Goal: Transaction & Acquisition: Purchase product/service

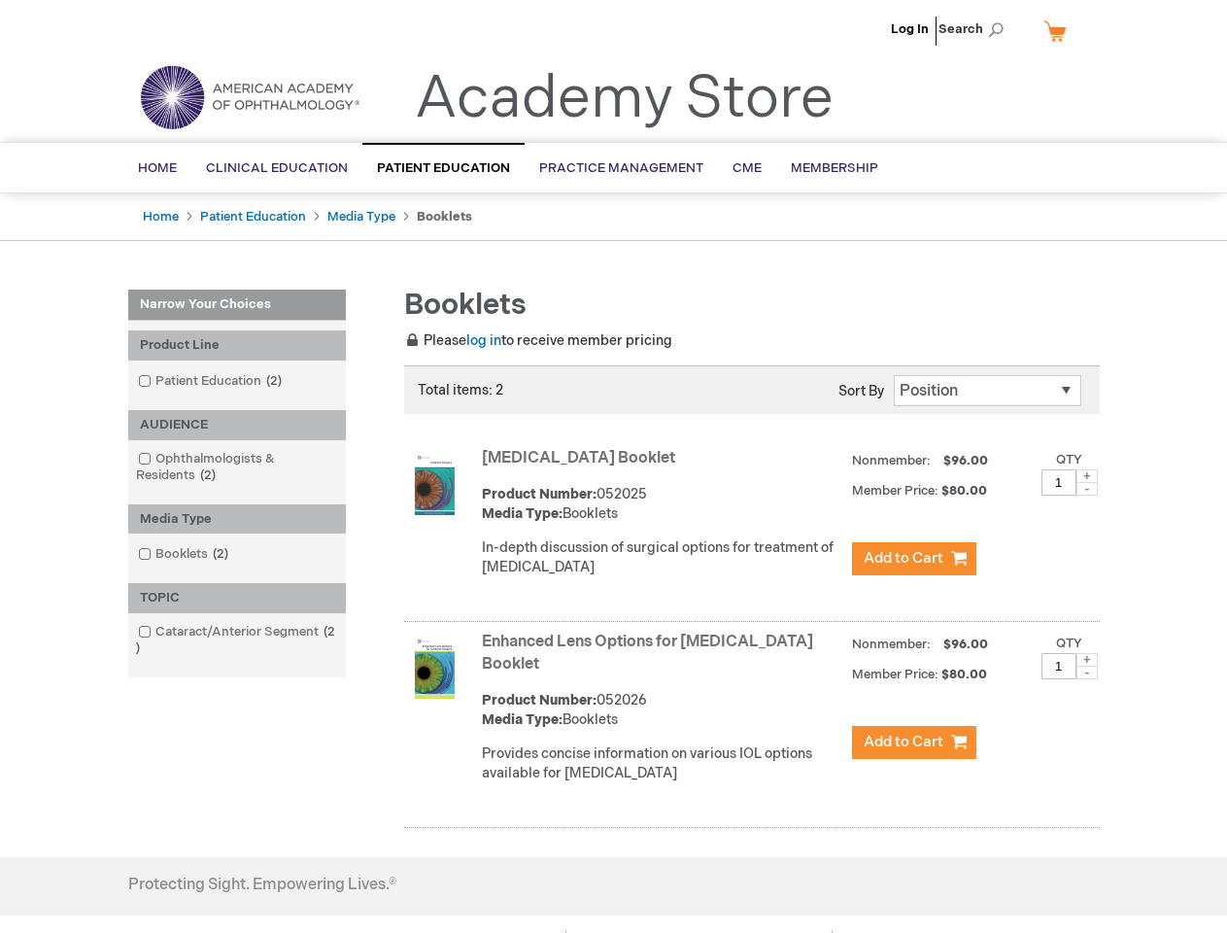
click at [977, 29] on span "Search" at bounding box center [976, 29] width 74 height 39
click at [237, 345] on div "Product Line" at bounding box center [237, 345] width 218 height 30
click at [237, 425] on div "AUDIENCE" at bounding box center [237, 425] width 218 height 30
click at [237, 519] on div "Media Type" at bounding box center [237, 519] width 218 height 30
click at [237, 598] on div "TOPIC" at bounding box center [237, 598] width 218 height 30
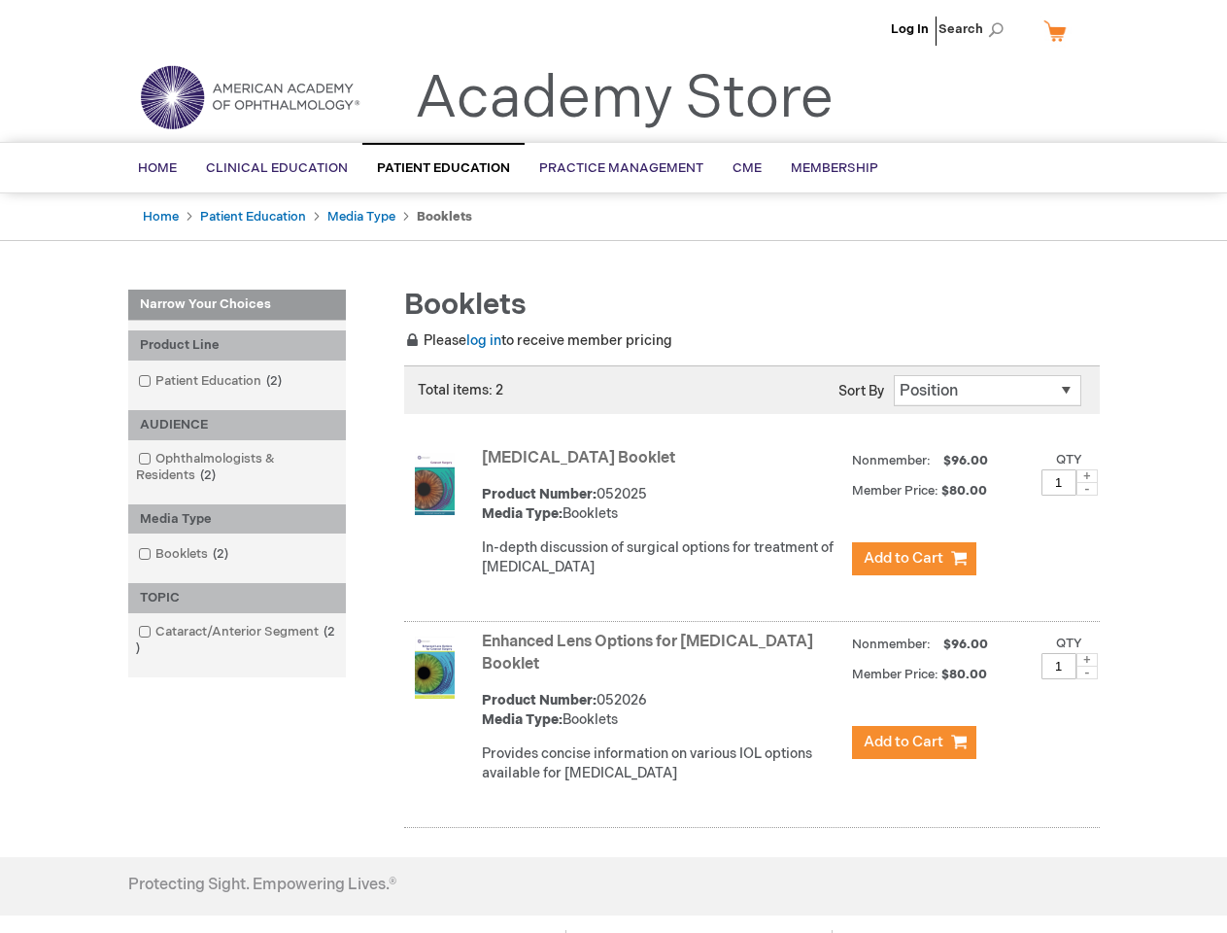
click at [1087, 476] on span at bounding box center [1087, 476] width 21 height 14
click at [1087, 489] on span at bounding box center [1087, 489] width 21 height 14
type input "1"
click at [1087, 660] on span at bounding box center [1087, 660] width 21 height 14
click at [1087, 673] on span at bounding box center [1087, 673] width 21 height 14
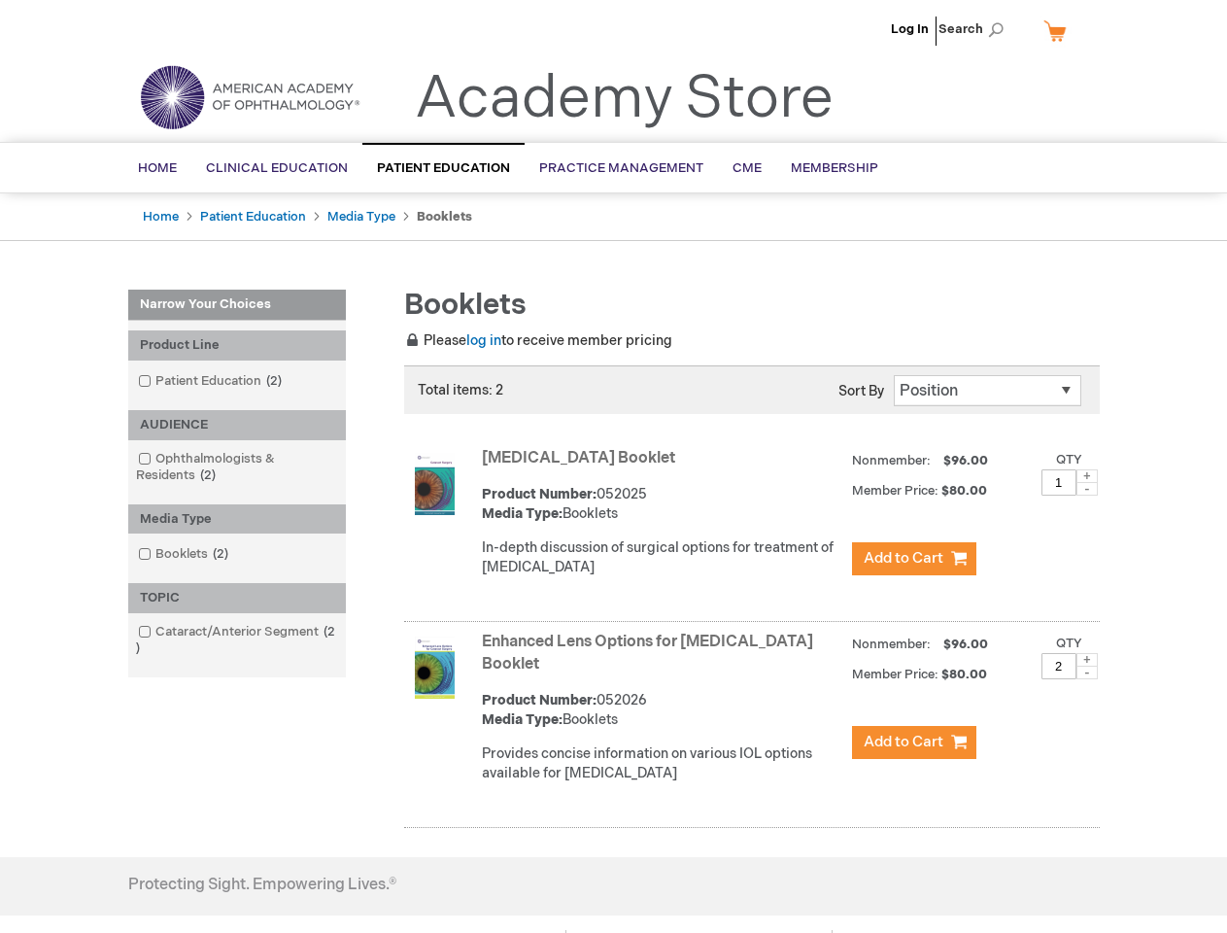
type input "1"
